Goal: Information Seeking & Learning: Compare options

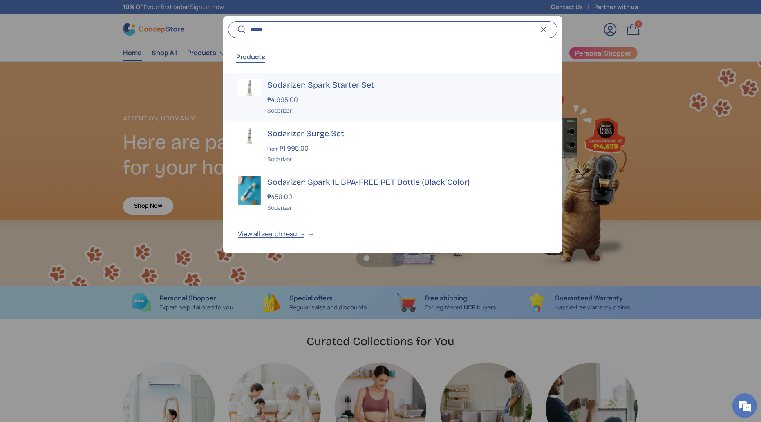
type input "*****"
click at [286, 92] on div "Sodarizer: Spark Starter Set ₱4,995.00 Unit price / Unavailable Sodarizer" at bounding box center [407, 97] width 280 height 36
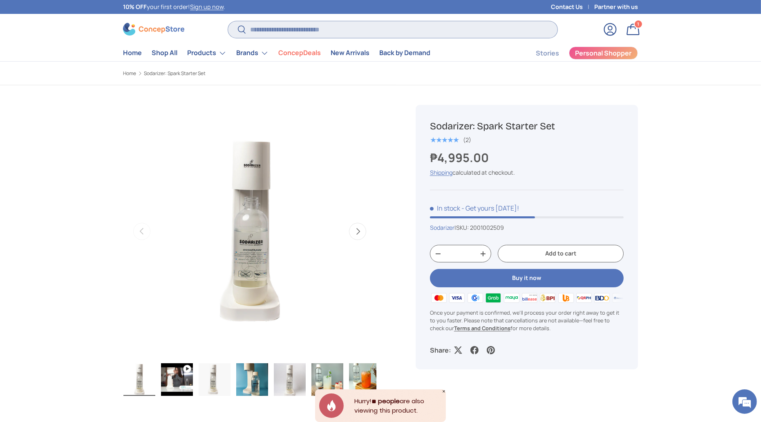
click at [272, 27] on input "Search" at bounding box center [392, 29] width 329 height 17
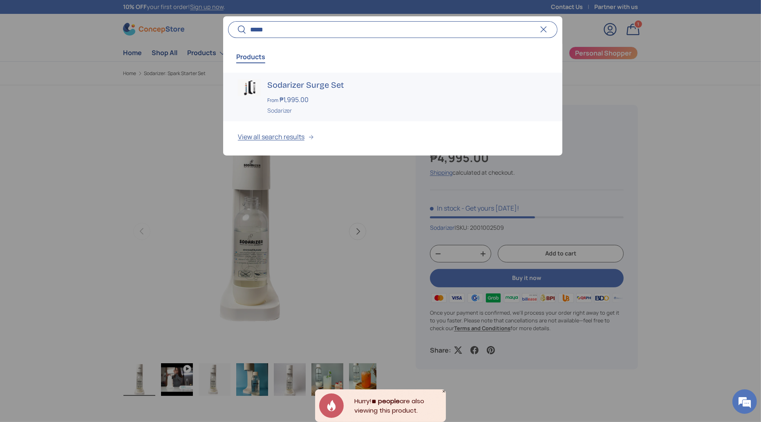
type input "*****"
click at [311, 91] on div "Sodarizer Surge Set From ₱1,995.00 Unit price / Unavailable Sodarizer" at bounding box center [407, 97] width 280 height 36
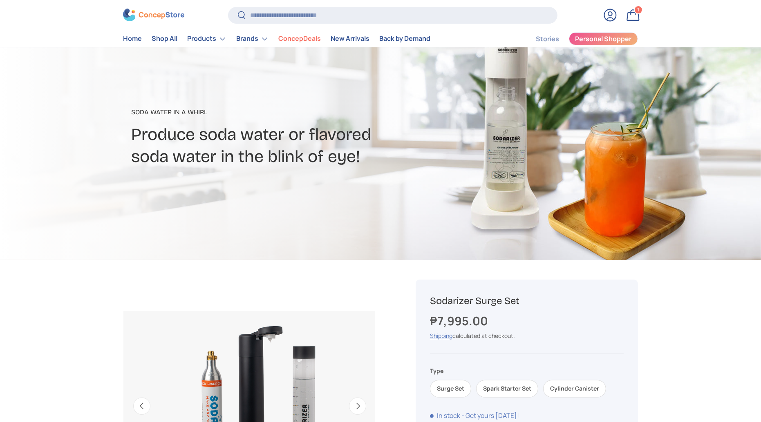
scroll to position [225, 0]
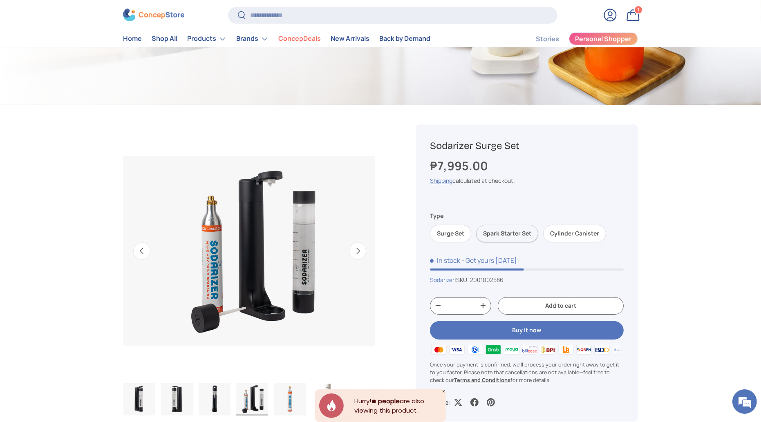
click at [489, 238] on label "Spark Starter Set" at bounding box center [507, 234] width 62 height 18
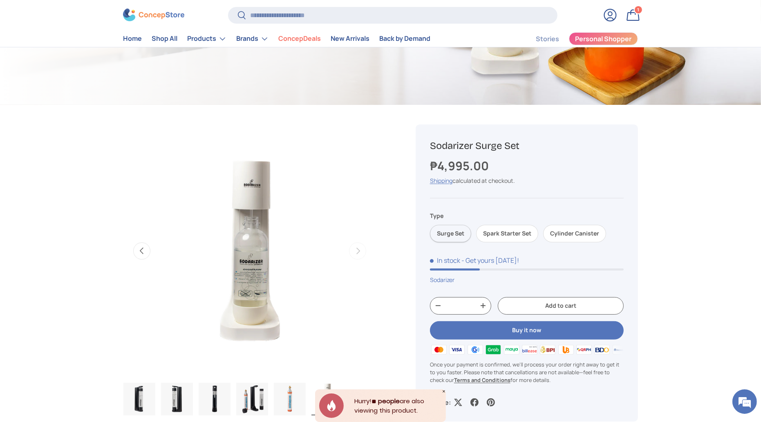
click at [459, 233] on label "Surge Set" at bounding box center [450, 234] width 41 height 18
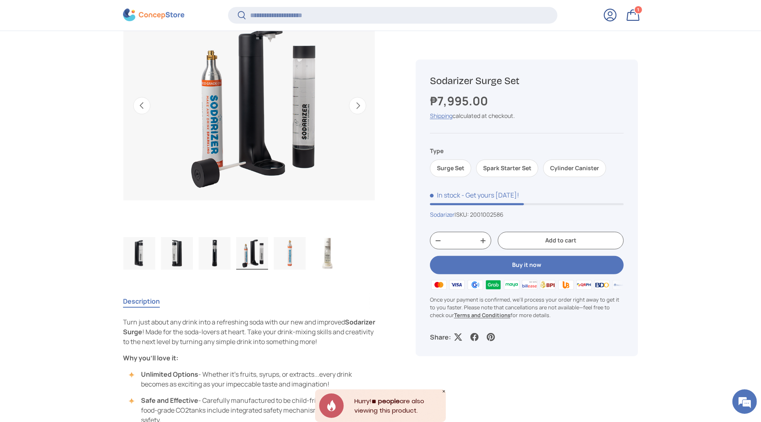
scroll to position [371, 0]
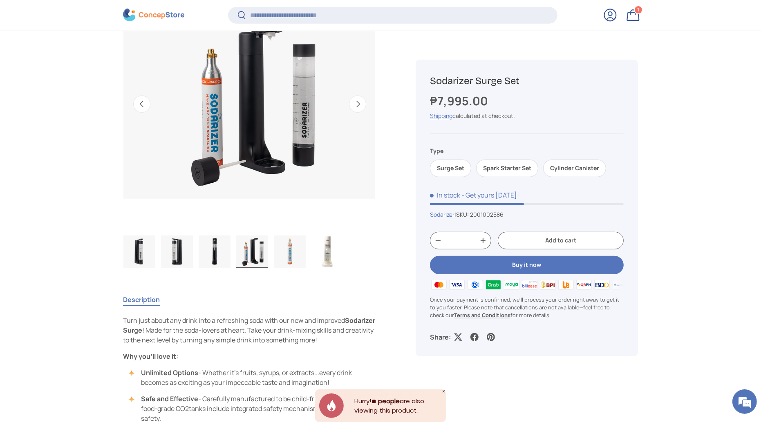
click at [210, 257] on img "Gallery Viewer" at bounding box center [215, 252] width 32 height 33
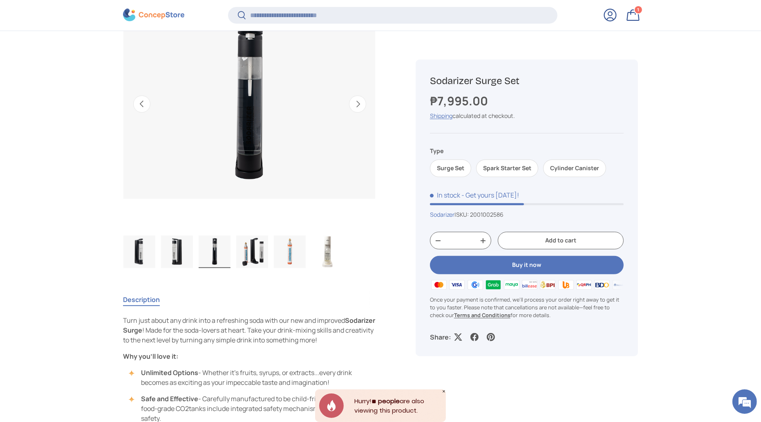
click at [245, 258] on img "Gallery Viewer" at bounding box center [252, 252] width 32 height 33
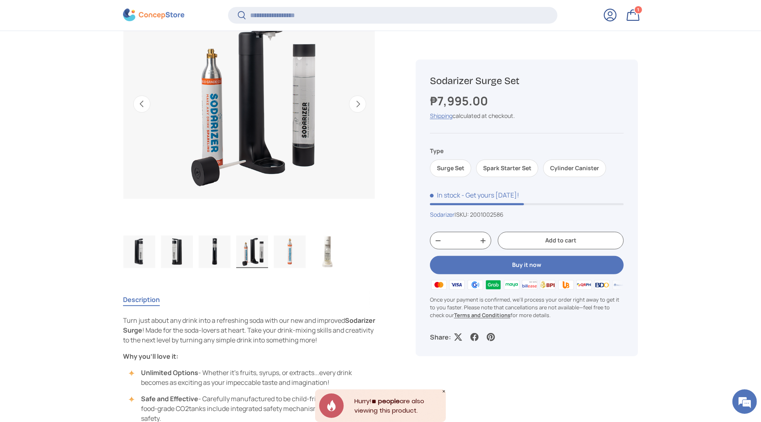
click at [144, 251] on img "Gallery Viewer" at bounding box center [139, 252] width 32 height 33
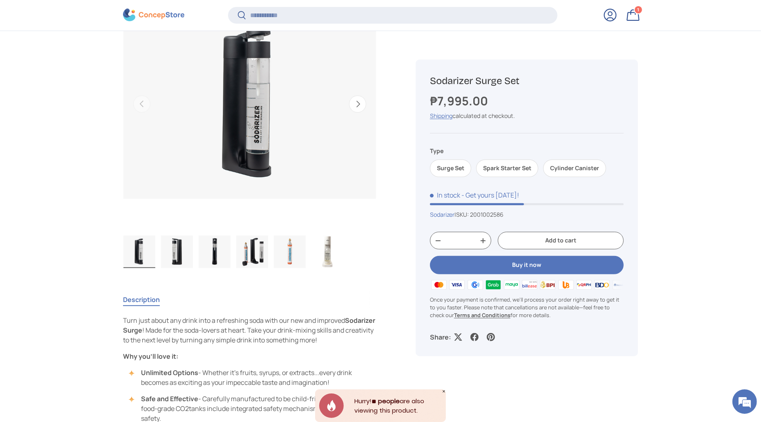
click at [172, 252] on img "Gallery Viewer" at bounding box center [177, 252] width 32 height 33
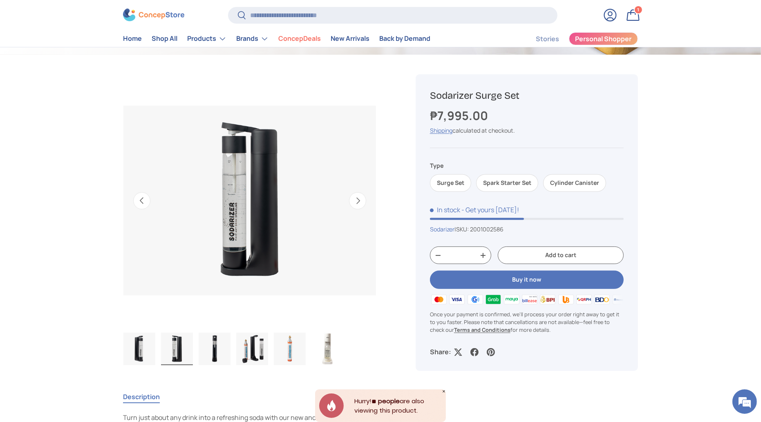
scroll to position [272, 0]
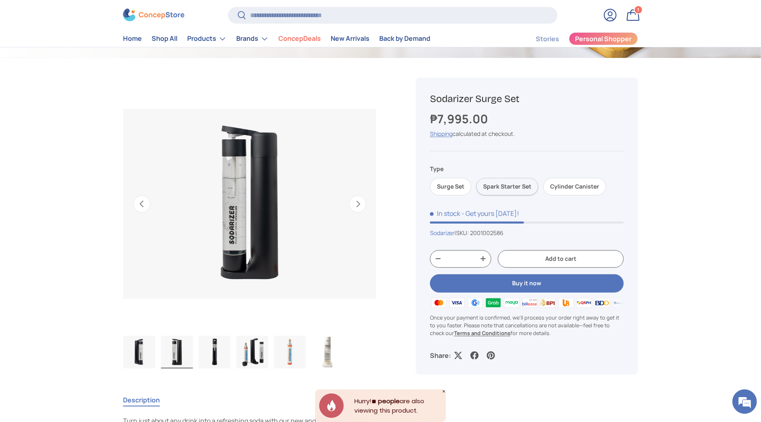
click at [523, 181] on label "Spark Starter Set" at bounding box center [507, 187] width 62 height 18
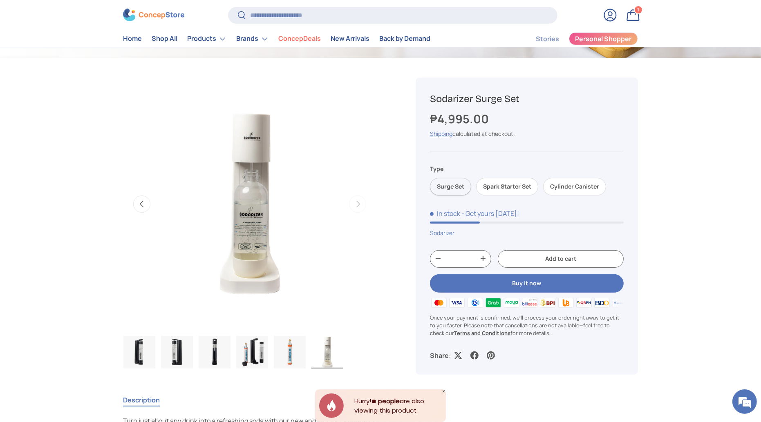
click at [446, 182] on label "Surge Set" at bounding box center [450, 187] width 41 height 18
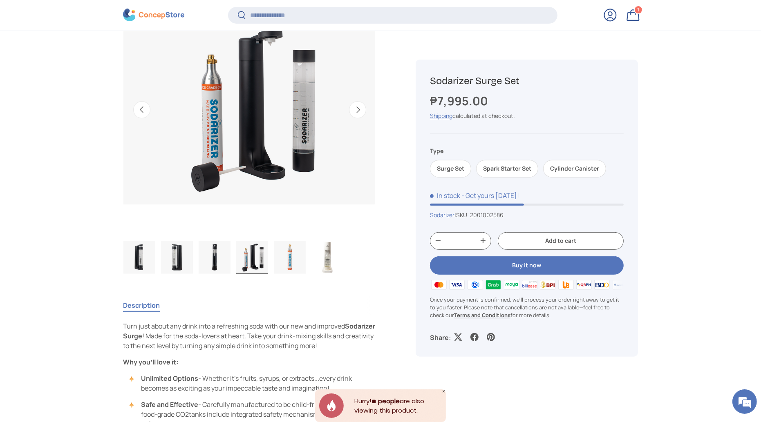
scroll to position [382, 0]
